Goal: Transaction & Acquisition: Purchase product/service

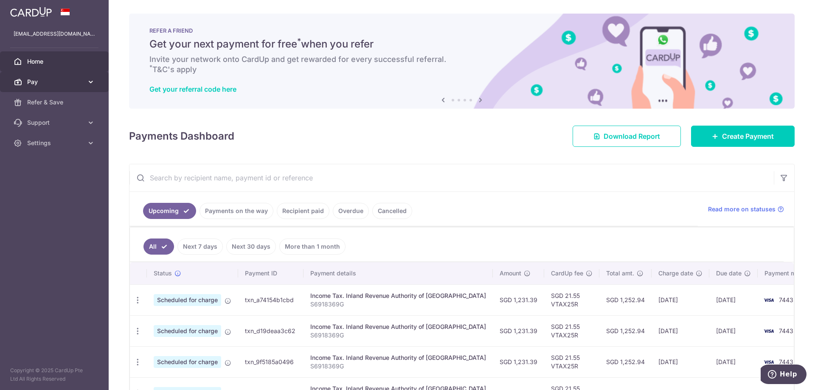
click at [68, 79] on span "Pay" at bounding box center [55, 82] width 56 height 8
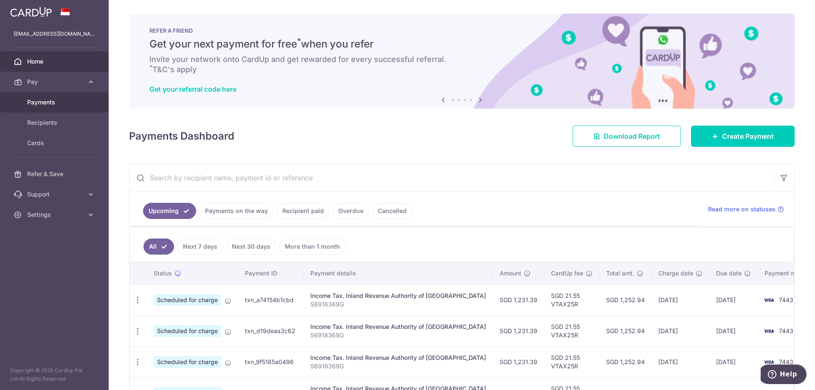
click at [44, 103] on span "Payments" at bounding box center [55, 102] width 56 height 8
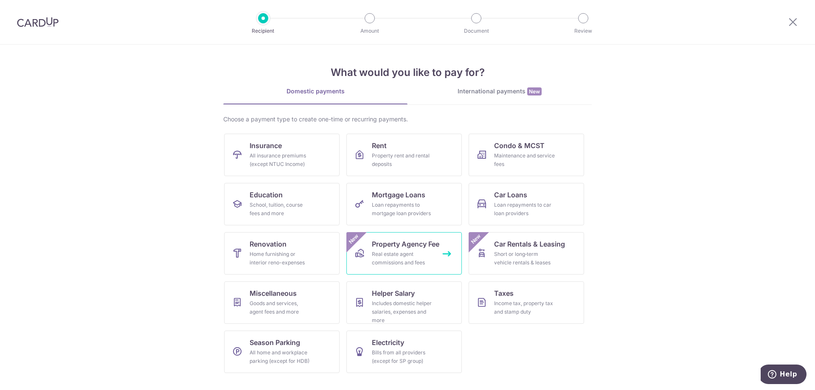
click at [408, 251] on div "Real estate agent commissions and fees" at bounding box center [402, 258] width 61 height 17
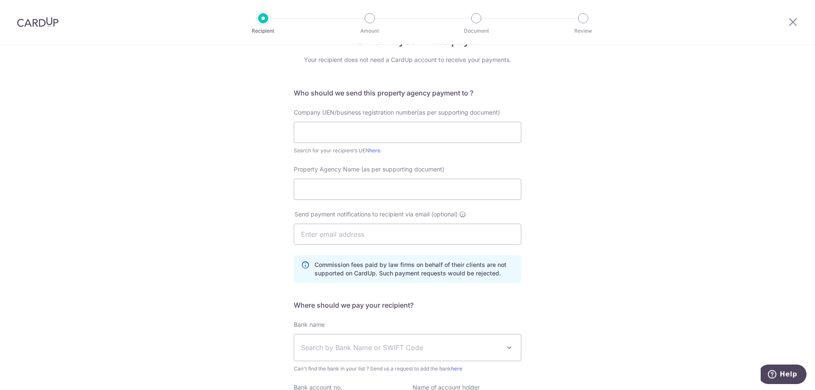
scroll to position [42, 0]
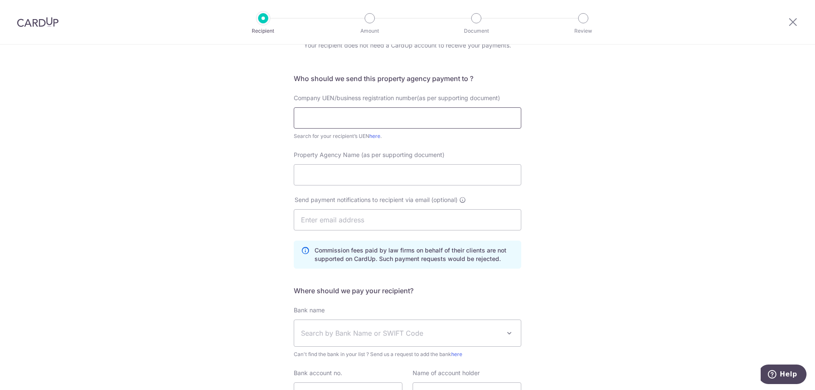
click at [468, 116] on input "text" at bounding box center [408, 117] width 228 height 21
click at [476, 170] on input "Property Agency Name (as per supporting document)" at bounding box center [408, 174] width 228 height 21
click at [414, 119] on input "20210087c" at bounding box center [408, 117] width 228 height 21
type input "20210087C"
click at [510, 180] on input "Property Agency Name (as per supporting document)" at bounding box center [408, 174] width 228 height 21
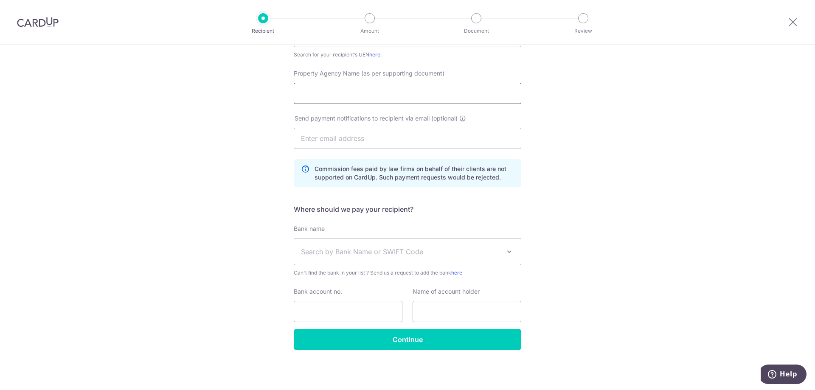
scroll to position [0, 0]
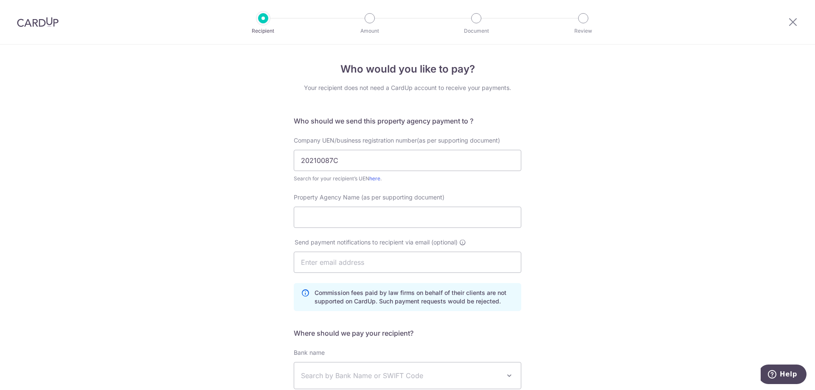
click at [39, 25] on img at bounding box center [38, 22] width 42 height 10
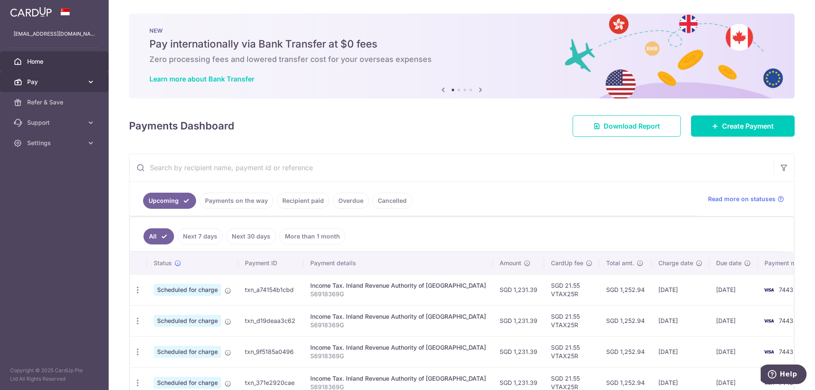
click at [90, 82] on icon at bounding box center [91, 82] width 8 height 8
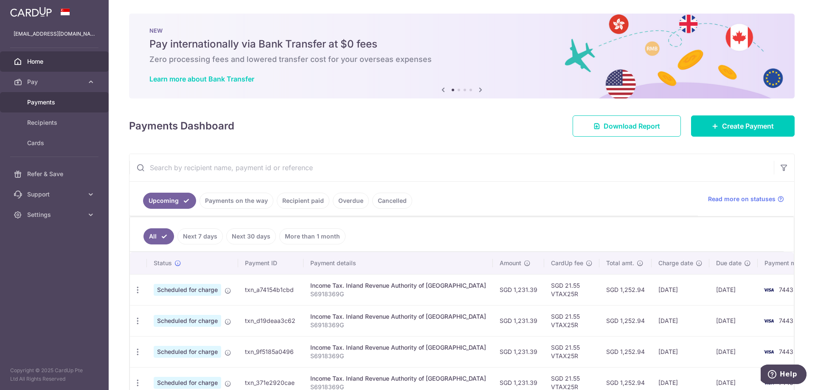
click at [41, 105] on span "Payments" at bounding box center [55, 102] width 56 height 8
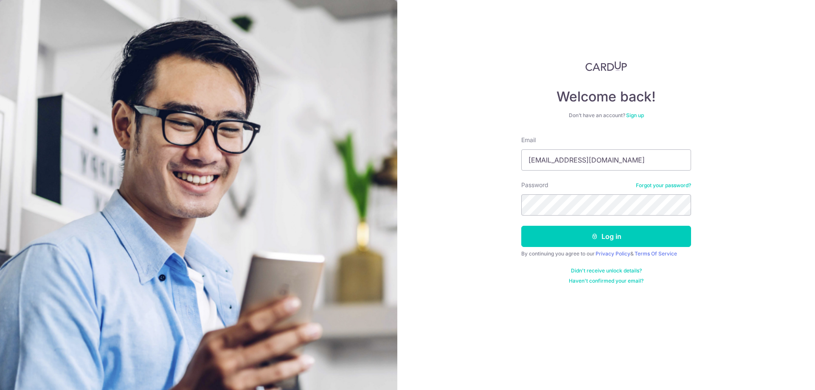
type input "[EMAIL_ADDRESS][DOMAIN_NAME]"
click at [613, 233] on button "Log in" at bounding box center [606, 236] width 170 height 21
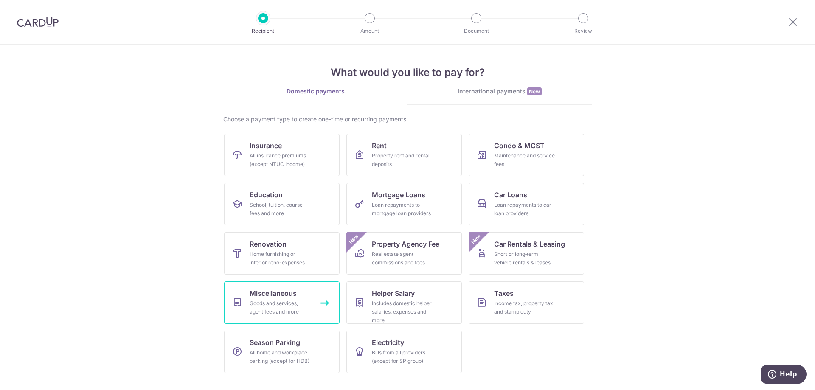
click at [272, 306] on div "Goods and services, agent fees and more" at bounding box center [280, 307] width 61 height 17
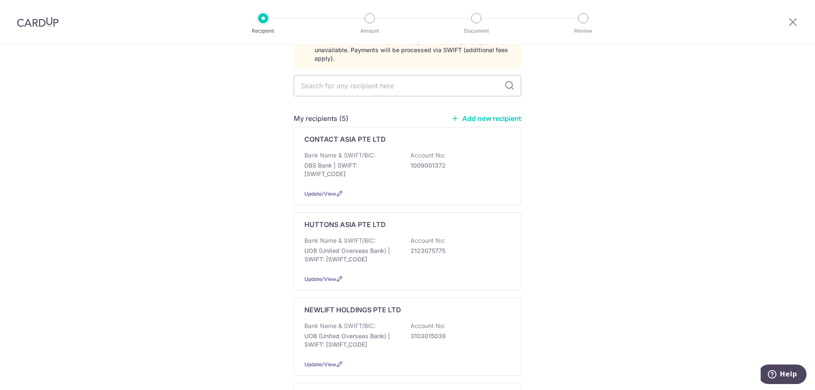
scroll to position [85, 0]
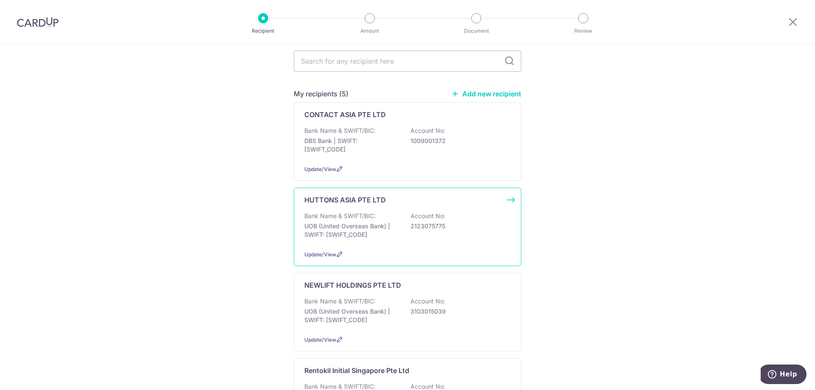
click at [385, 228] on p "UOB (United Overseas Bank) | SWIFT: UOVBSGSGXXX" at bounding box center [351, 230] width 95 height 17
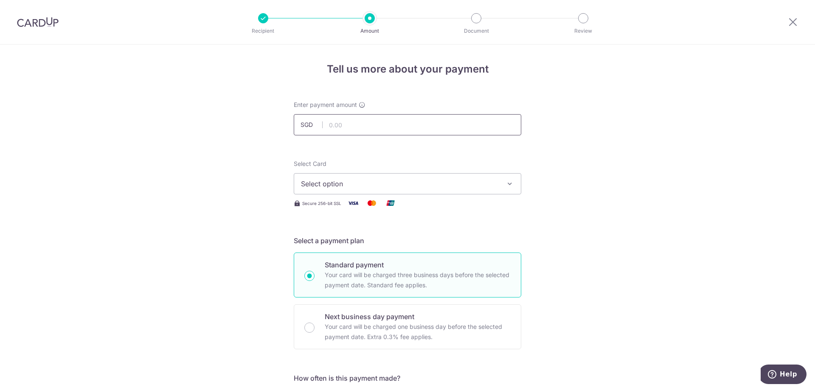
click at [381, 129] on input "text" at bounding box center [408, 124] width 228 height 21
type input "5,777.00"
click at [510, 186] on icon "button" at bounding box center [510, 184] width 8 height 8
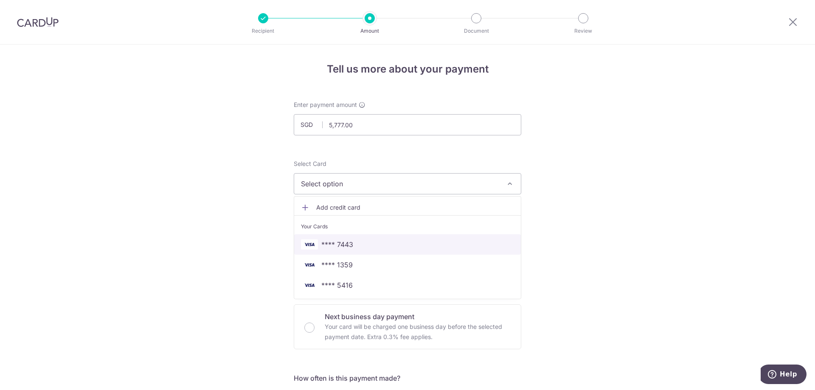
click at [484, 251] on link "**** 7443" at bounding box center [407, 244] width 227 height 20
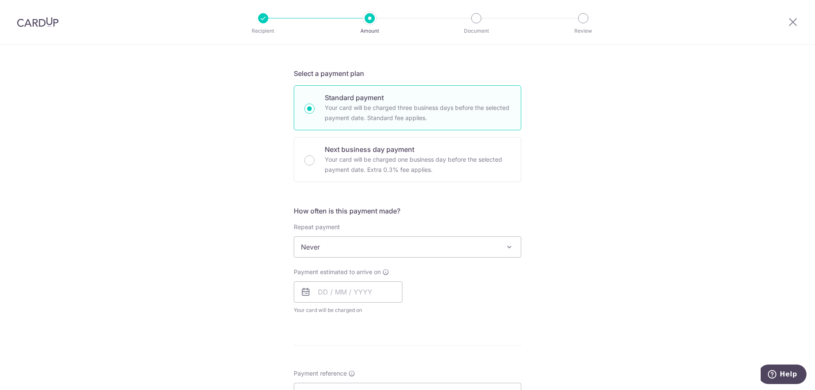
scroll to position [212, 0]
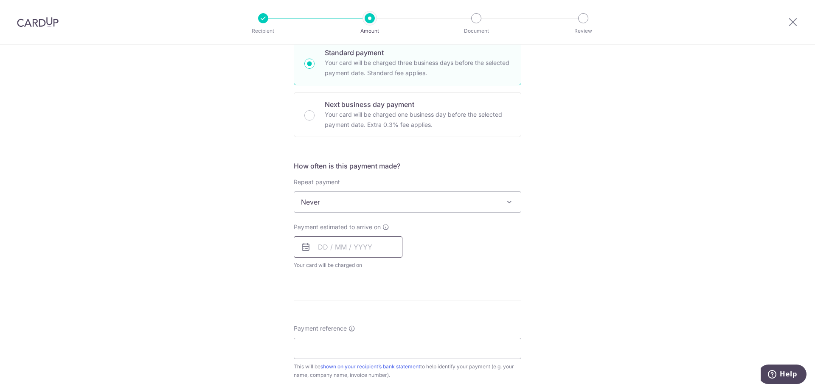
click at [331, 251] on input "text" at bounding box center [348, 247] width 109 height 21
click at [328, 340] on link "15" at bounding box center [328, 342] width 14 height 14
type input "[DATE]"
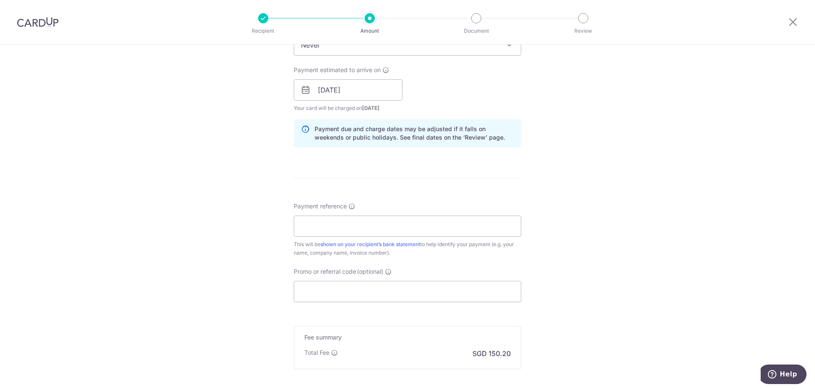
scroll to position [425, 0]
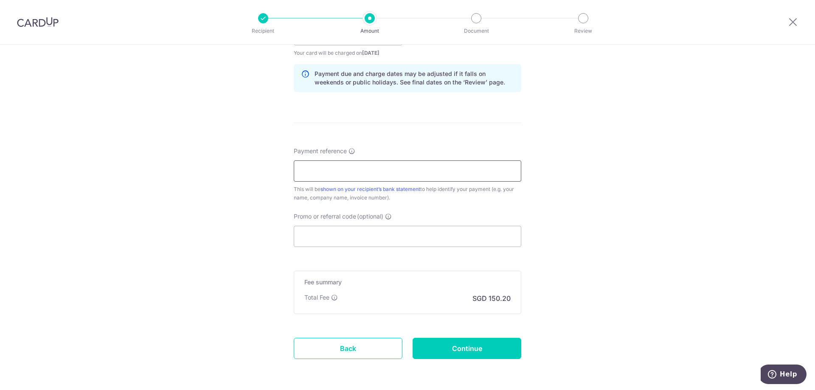
click at [433, 176] on input "Payment reference" at bounding box center [408, 171] width 228 height 21
type input "HAAR20250900813R"
click at [427, 237] on input "Promo or referral code (optional)" at bounding box center [408, 236] width 228 height 21
paste input "OFF225"
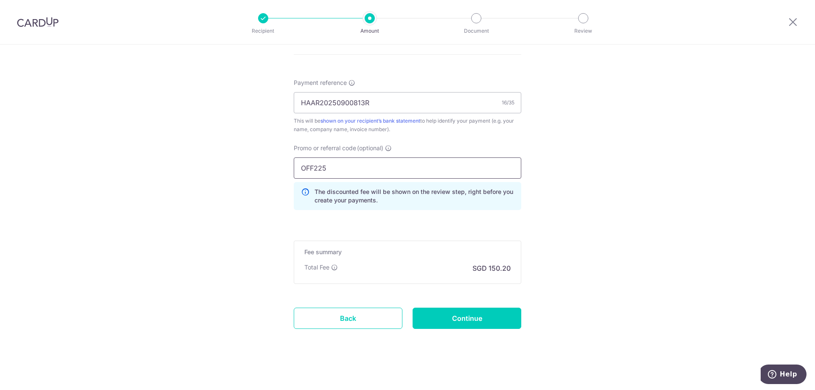
scroll to position [496, 0]
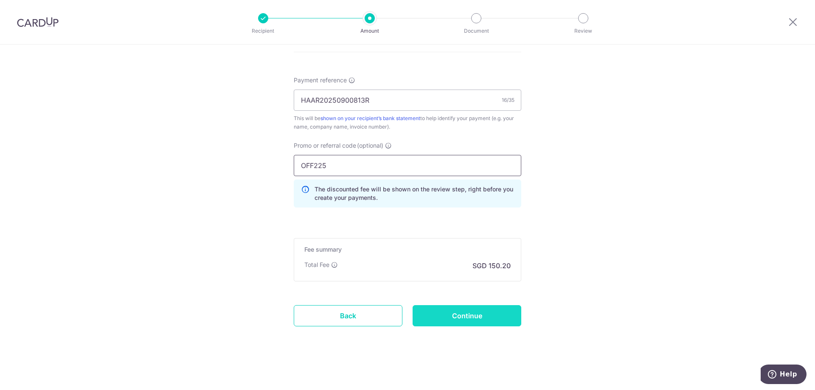
type input "OFF225"
click at [485, 314] on input "Continue" at bounding box center [467, 315] width 109 height 21
type input "Create Schedule"
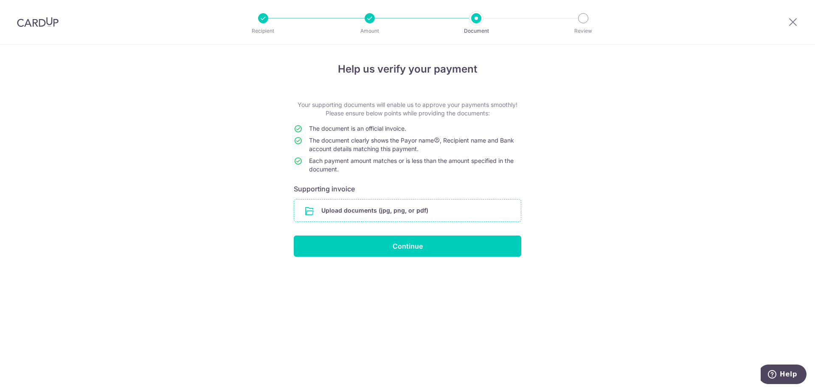
click at [398, 215] on input "file" at bounding box center [407, 211] width 227 height 22
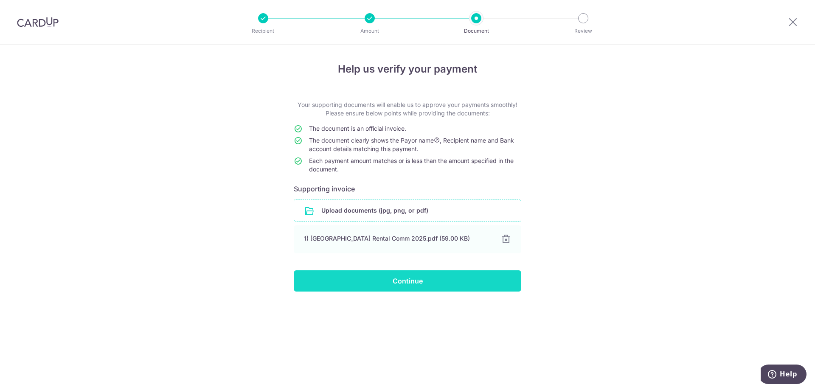
click at [447, 285] on input "Continue" at bounding box center [408, 280] width 228 height 21
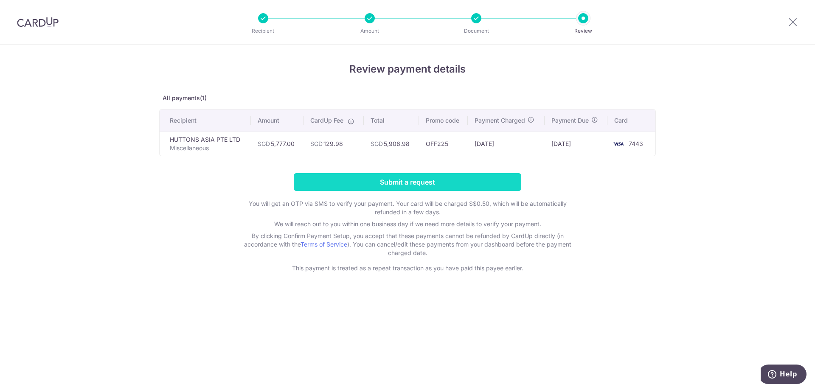
click at [453, 183] on input "Submit a request" at bounding box center [408, 182] width 228 height 18
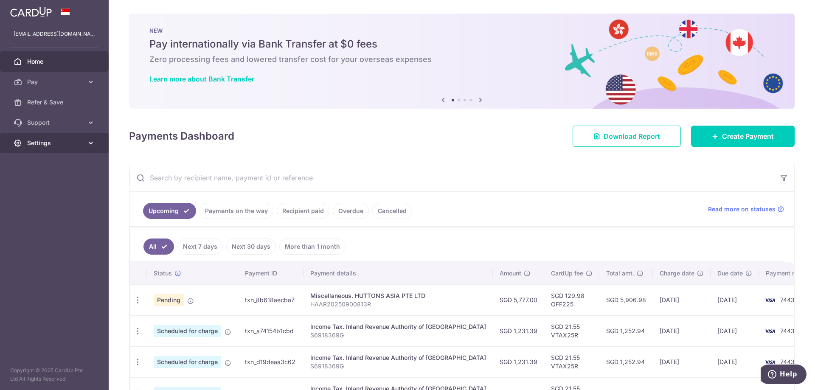
click at [67, 145] on span "Settings" at bounding box center [55, 143] width 56 height 8
click at [397, 149] on div "× Pause Schedule Pause all future payments in this series Pause just this one p…" at bounding box center [462, 195] width 707 height 390
click at [45, 180] on span "Logout" at bounding box center [55, 184] width 56 height 8
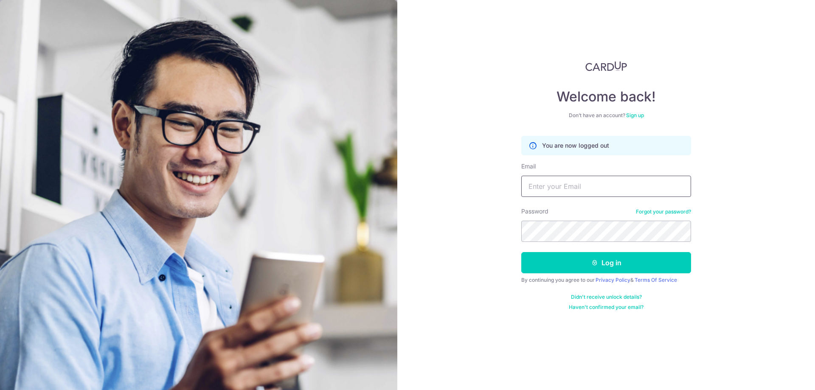
click at [631, 190] on input "Email" at bounding box center [606, 186] width 170 height 21
type input "[EMAIL_ADDRESS][DOMAIN_NAME]"
click at [625, 265] on button "Log in" at bounding box center [606, 262] width 170 height 21
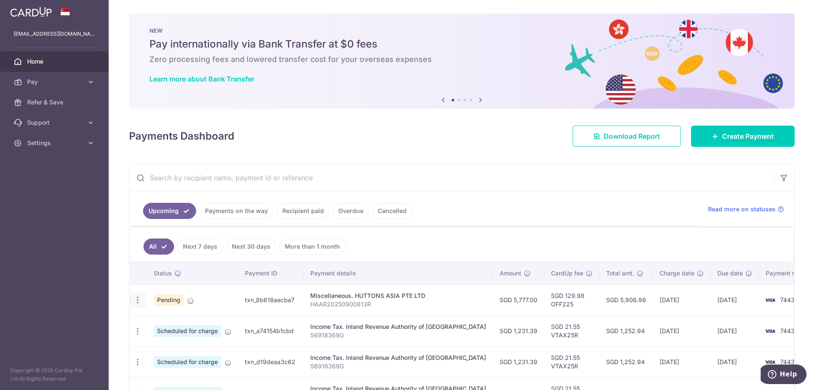
click at [138, 303] on icon "button" at bounding box center [137, 300] width 9 height 9
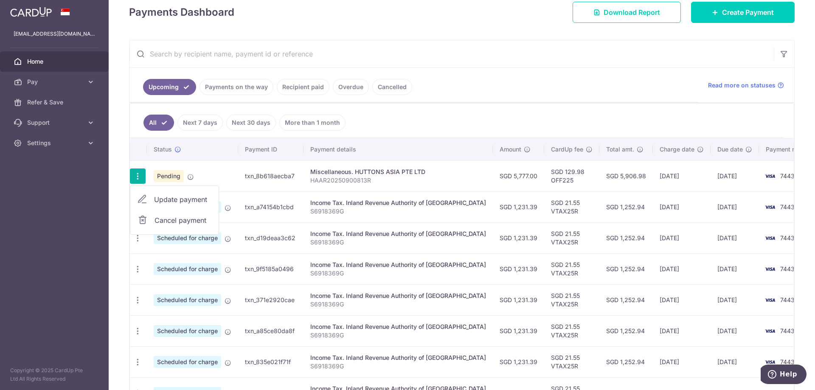
scroll to position [127, 0]
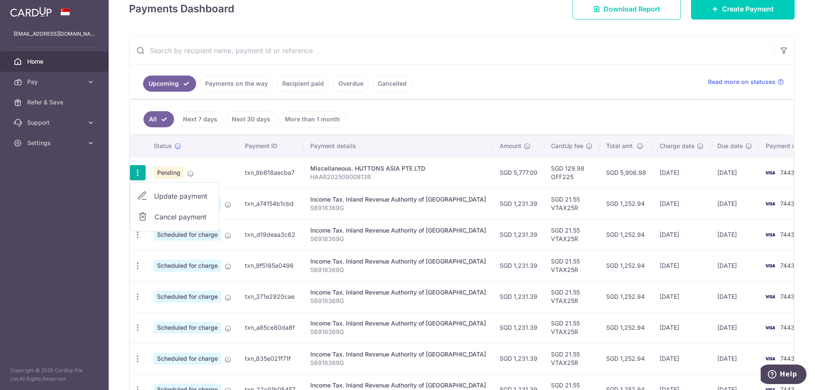
click at [486, 120] on ul "All Next 7 days Next 30 days More than 1 month" at bounding box center [457, 117] width 654 height 34
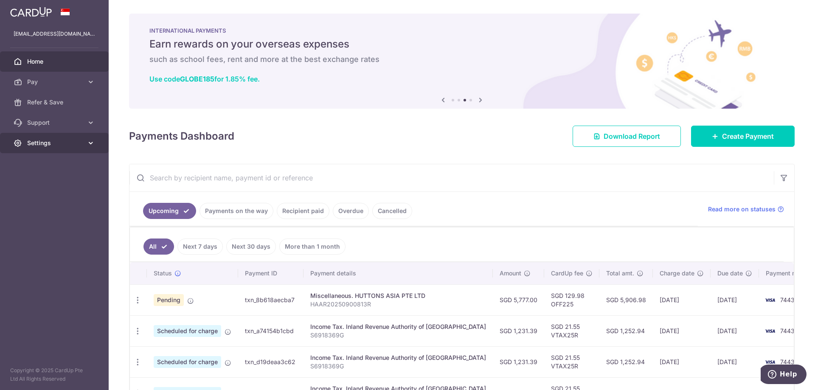
click at [49, 144] on span "Settings" at bounding box center [55, 143] width 56 height 8
click at [54, 184] on span "Logout" at bounding box center [55, 184] width 56 height 8
